Goal: Information Seeking & Learning: Learn about a topic

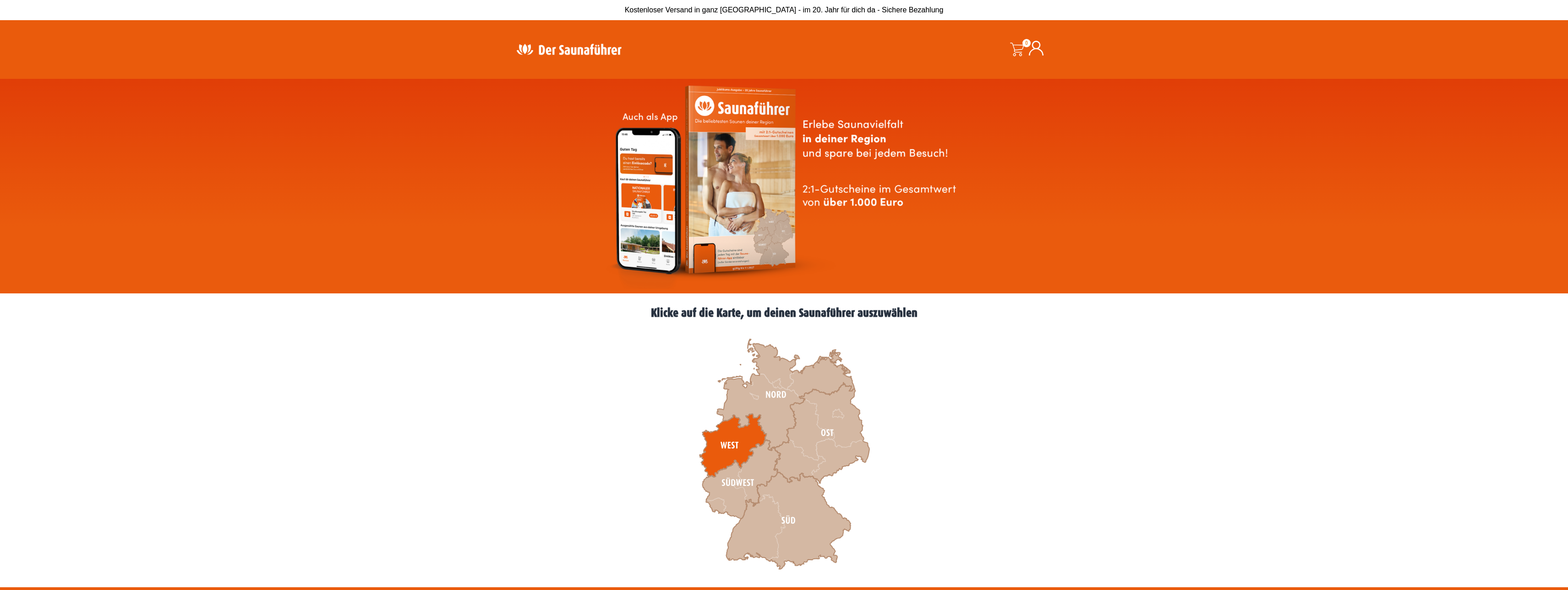
click at [724, 437] on icon at bounding box center [733, 446] width 67 height 64
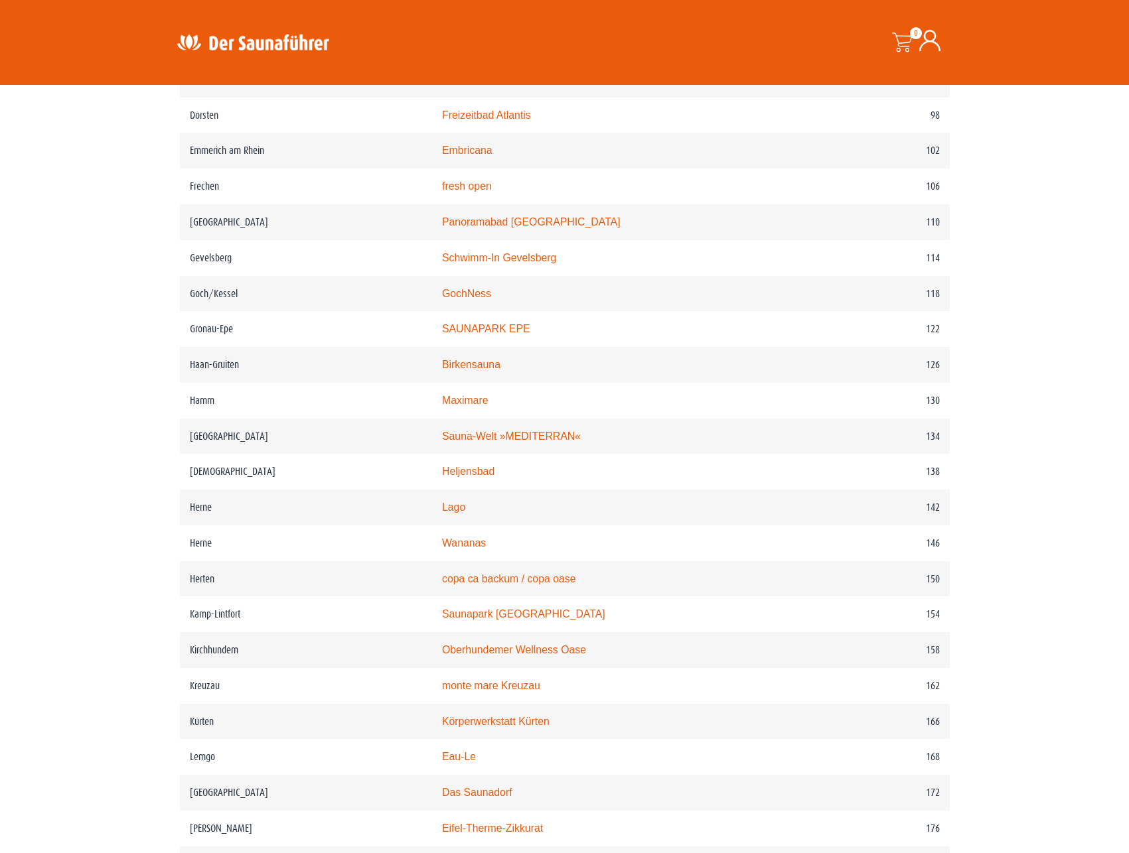
scroll to position [1353, 0]
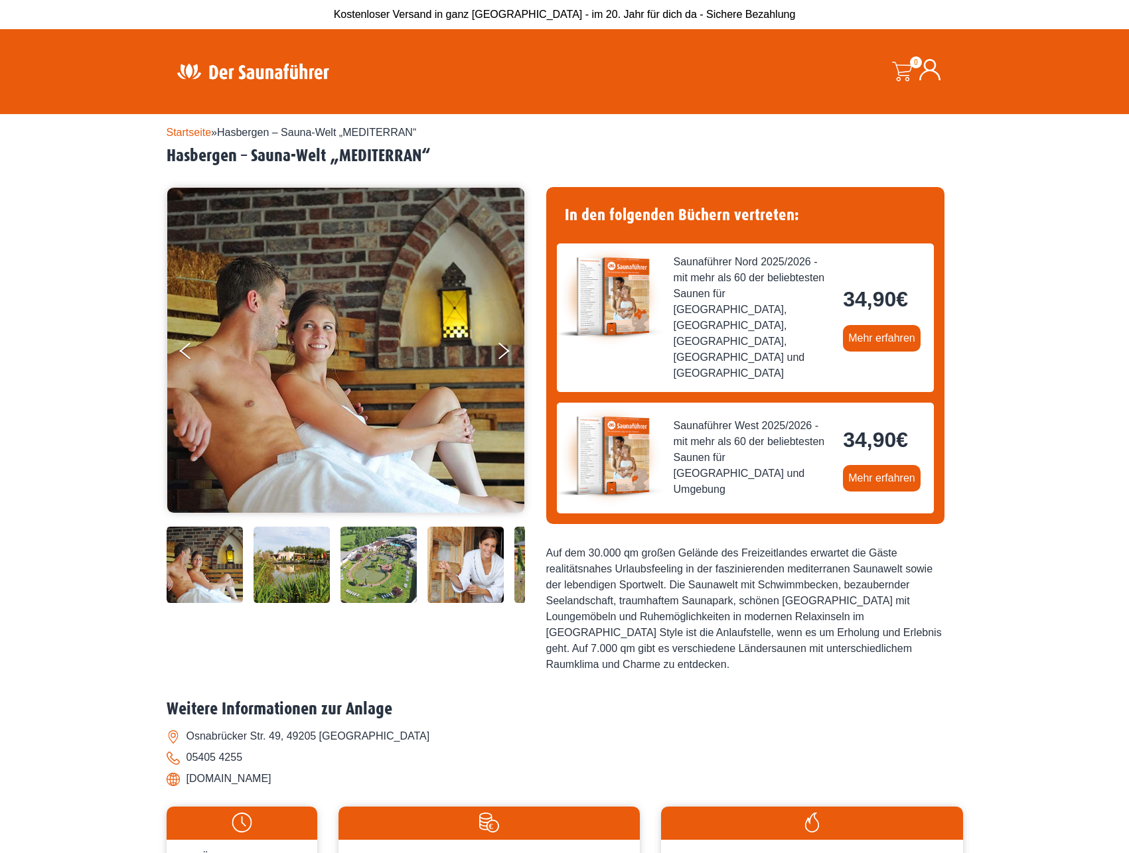
scroll to position [338, 0]
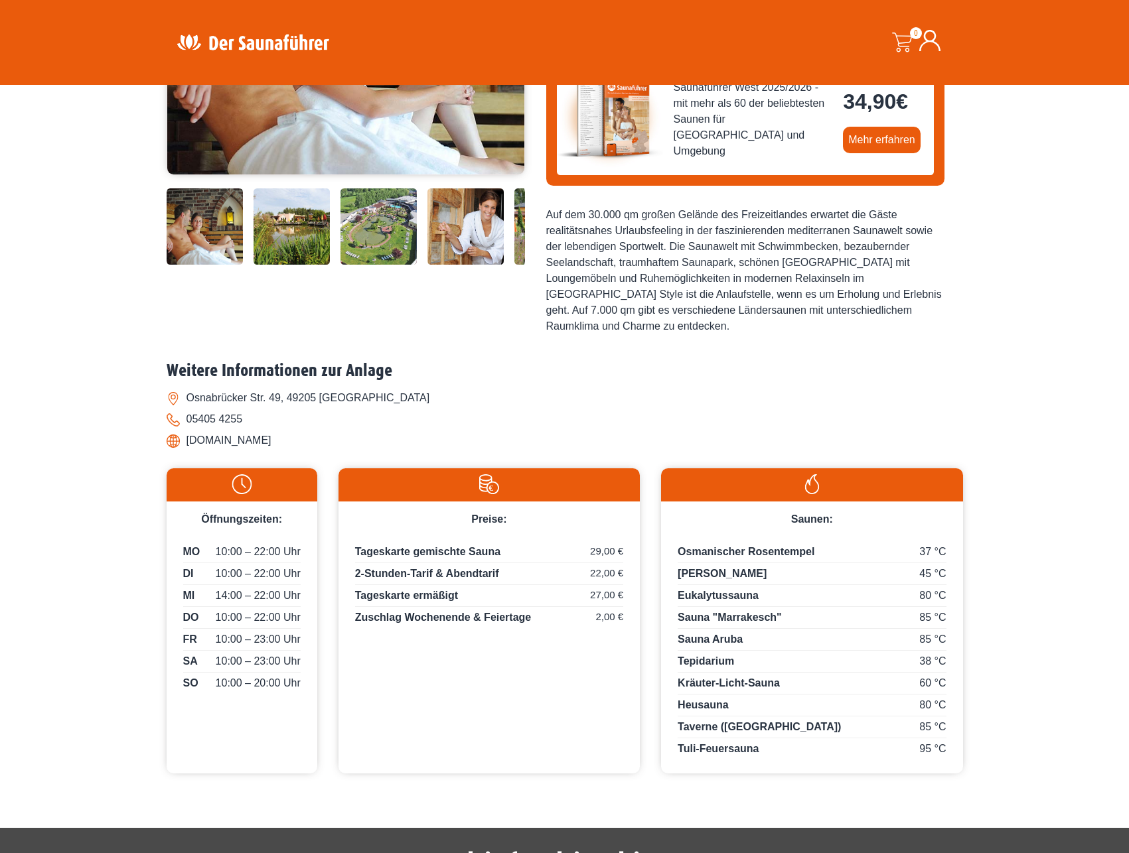
click at [206, 430] on li "www.freizeitland-hasbergen.de" at bounding box center [565, 440] width 796 height 21
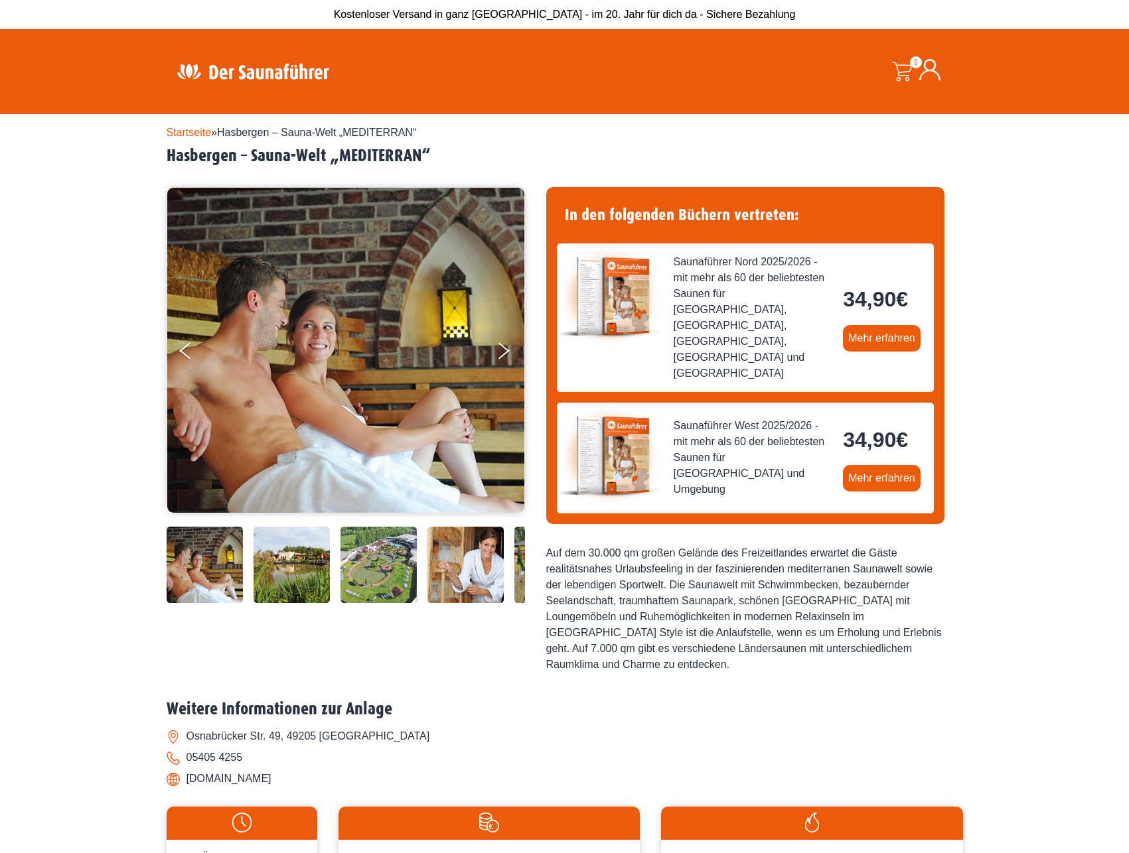
click at [356, 151] on h2 "Hasbergen – Sauna-Welt „MEDITERRAN“" at bounding box center [565, 156] width 796 height 21
click at [99, 301] on div "Startseite » Hasbergen – Sauna-Welt „MEDITERRAN“ Hasbergen – Sauna-Welt „MEDITE…" at bounding box center [564, 623] width 1129 height 1019
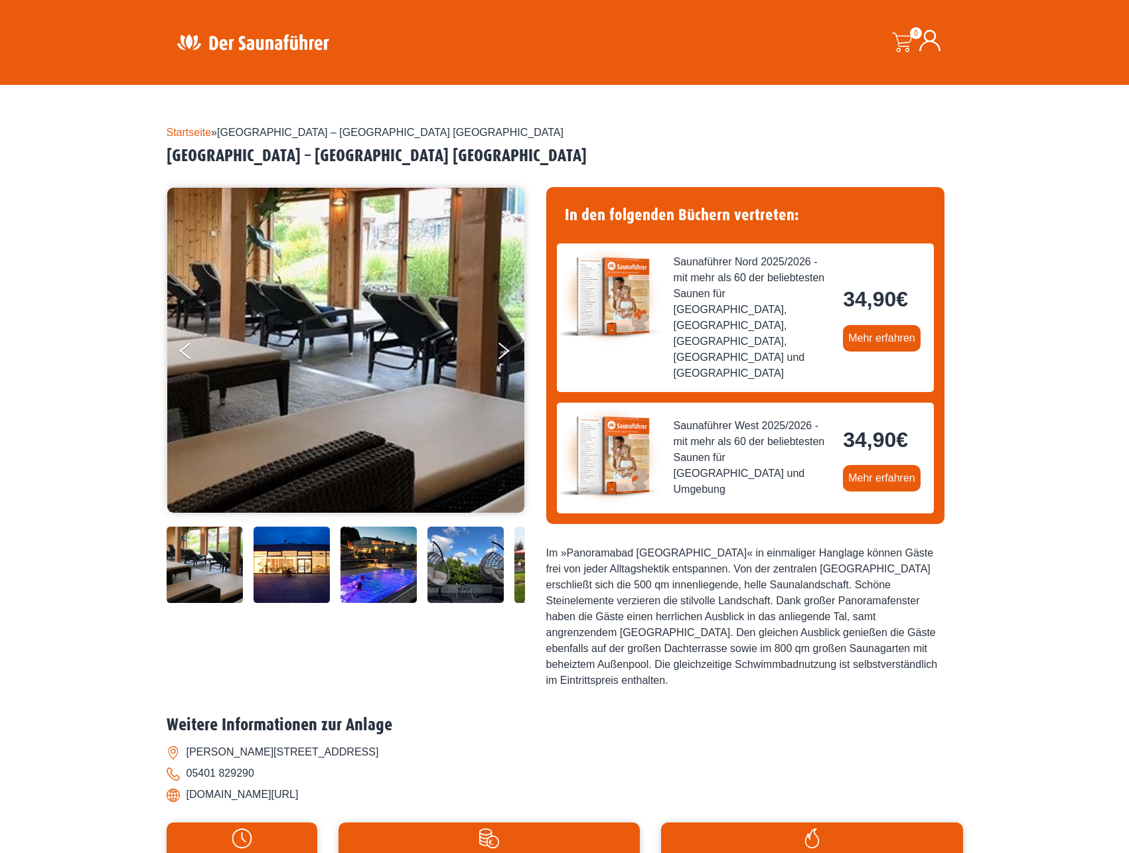
scroll to position [271, 0]
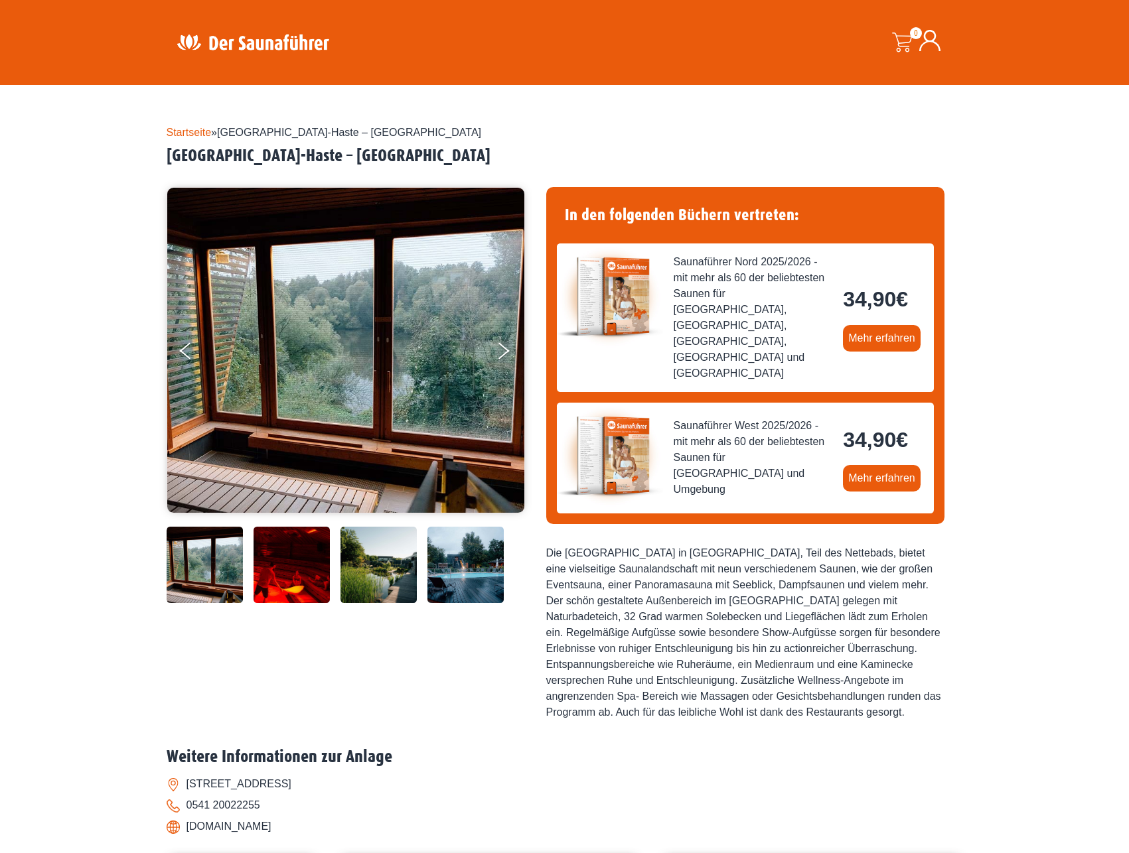
scroll to position [406, 0]
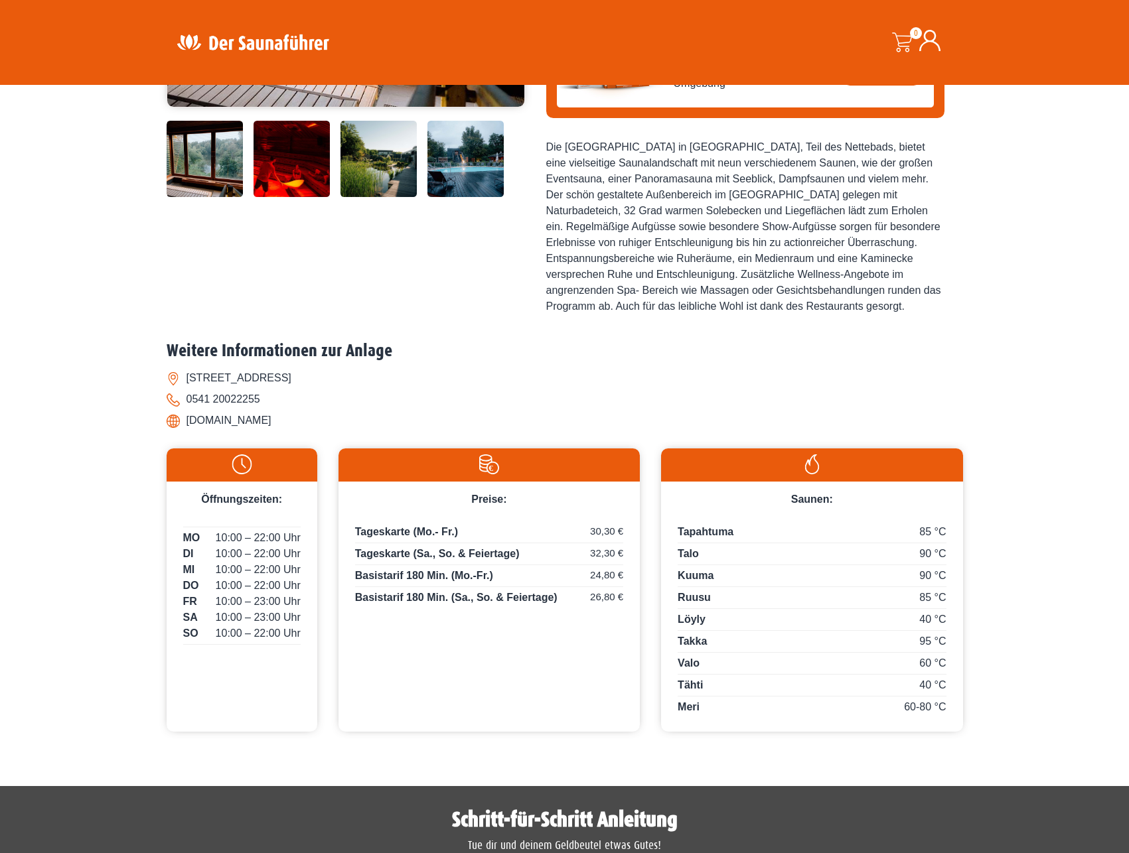
drag, startPoint x: 283, startPoint y: 384, endPoint x: 188, endPoint y: 388, distance: 95.0
click at [188, 410] on li "www.nettebad.de" at bounding box center [565, 420] width 796 height 21
copy li "www.nettebad.de"
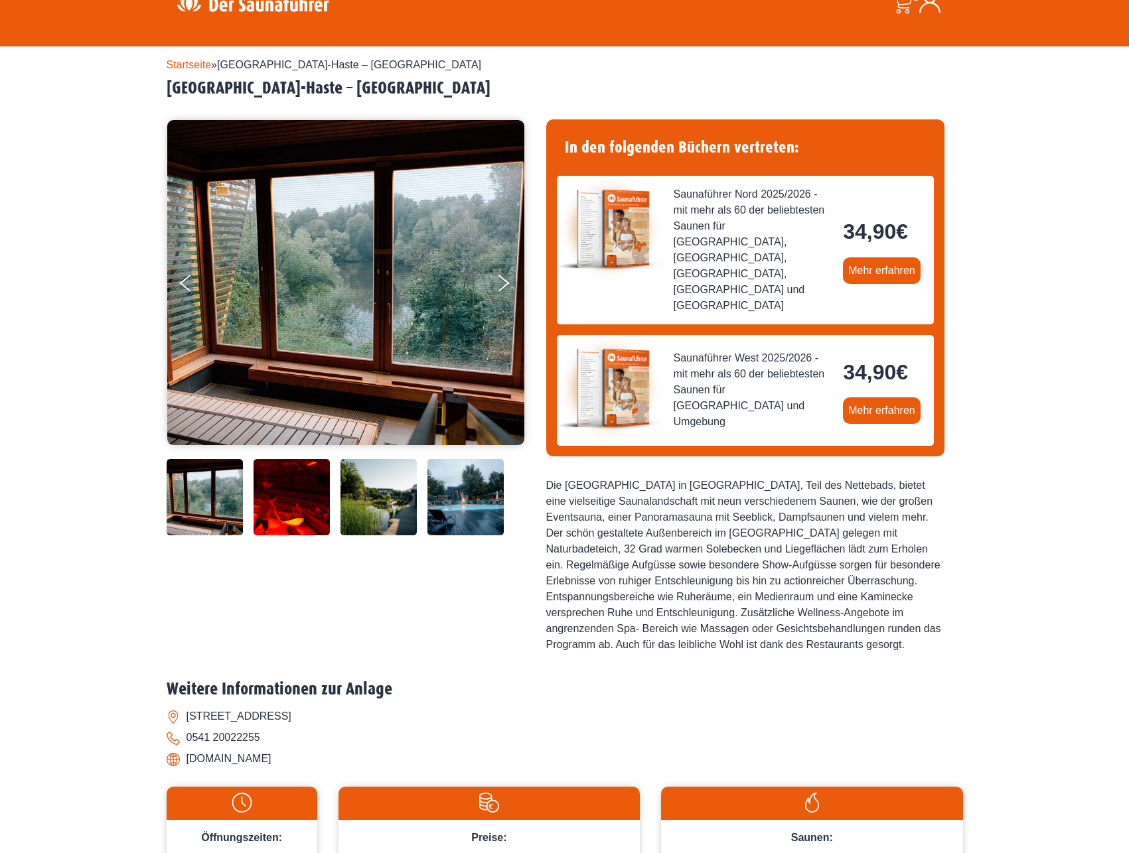
scroll to position [0, 0]
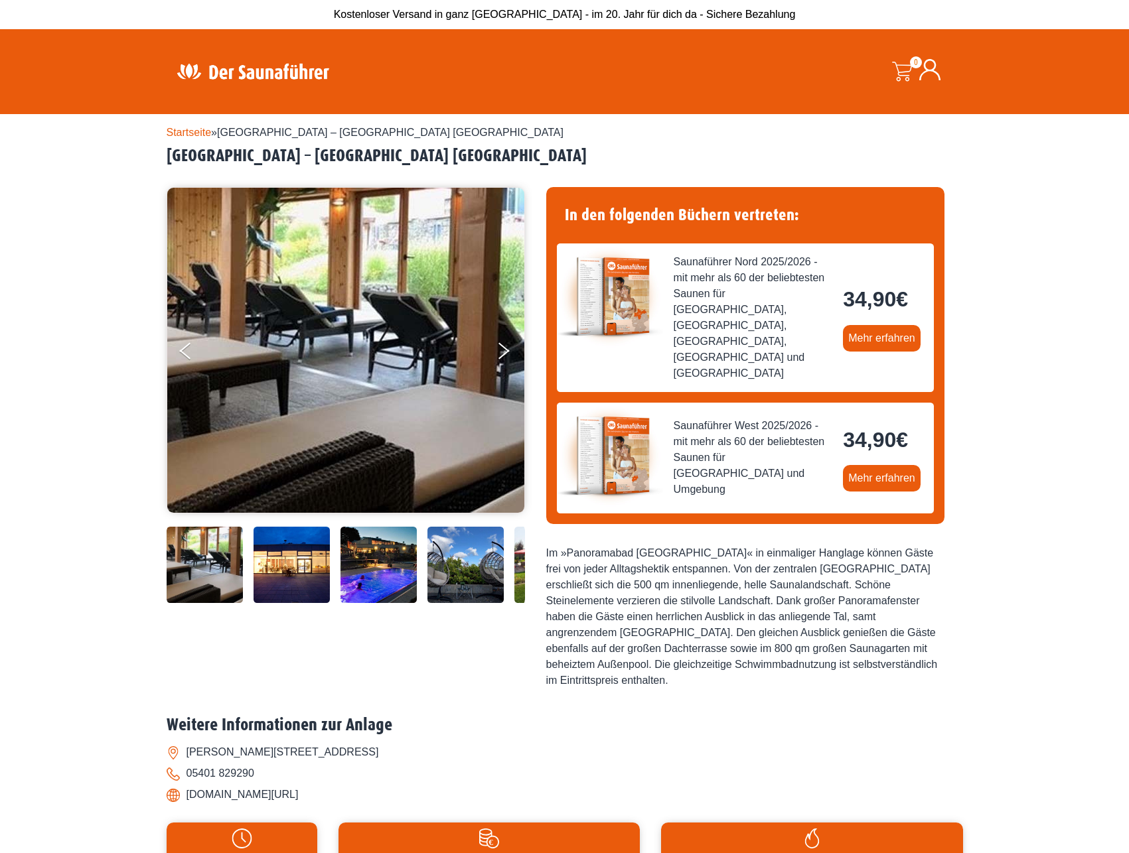
scroll to position [406, 0]
